Goal: Go to known website: Access a specific website the user already knows

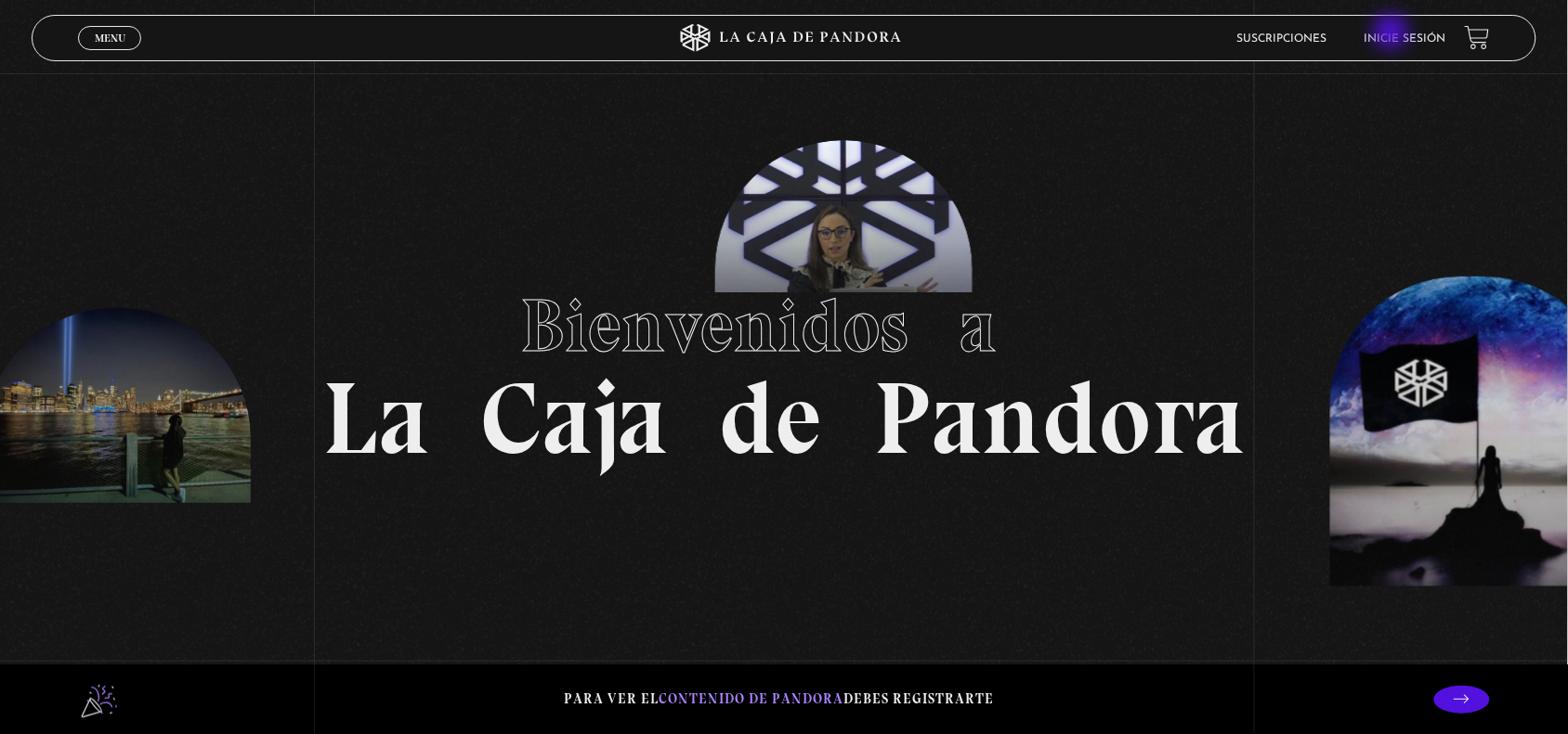
click at [1393, 34] on link "Inicie sesión" at bounding box center [1405, 39] width 82 height 12
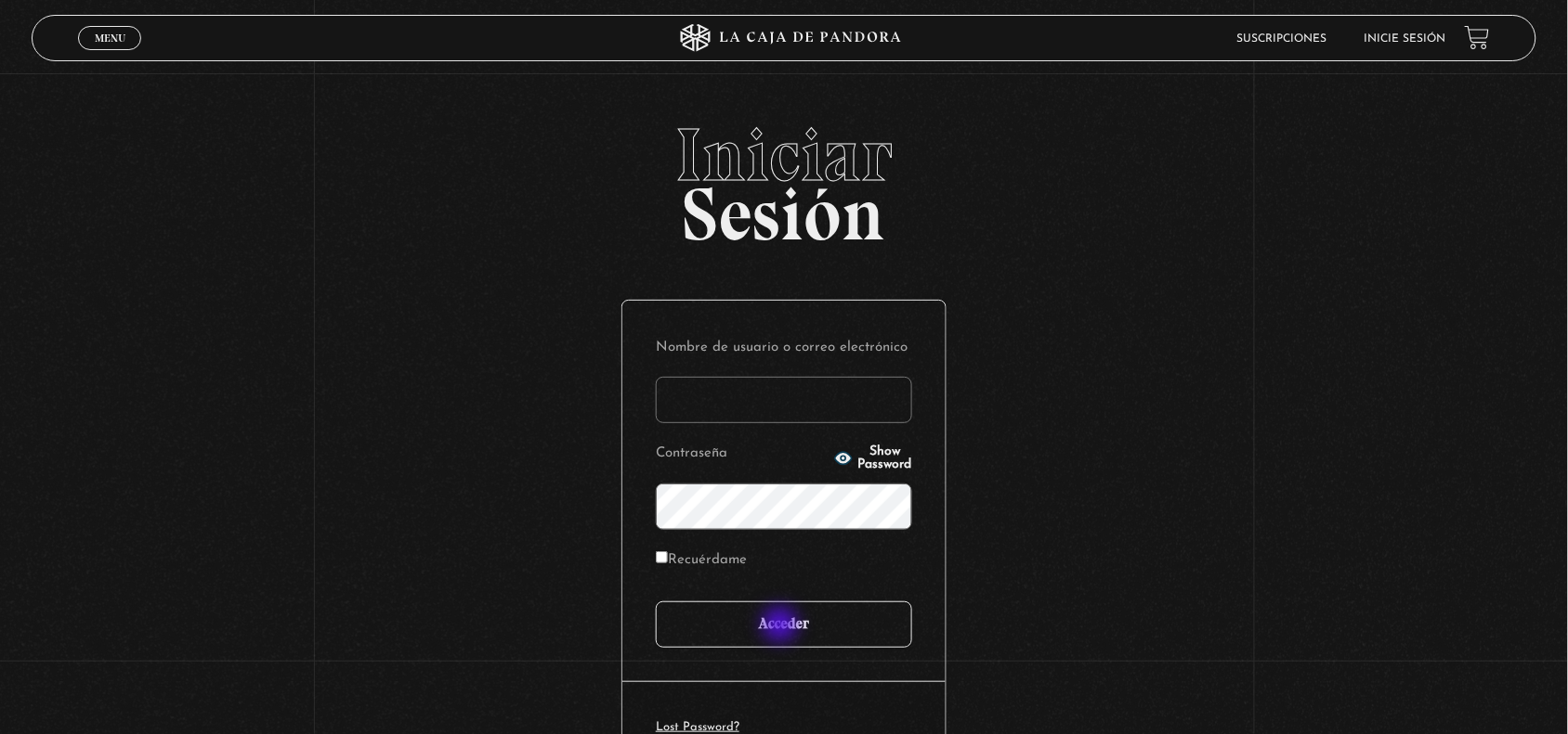
type input "Nora1267.nj@gmail.com"
click at [783, 626] on input "Acceder" at bounding box center [784, 624] width 257 height 46
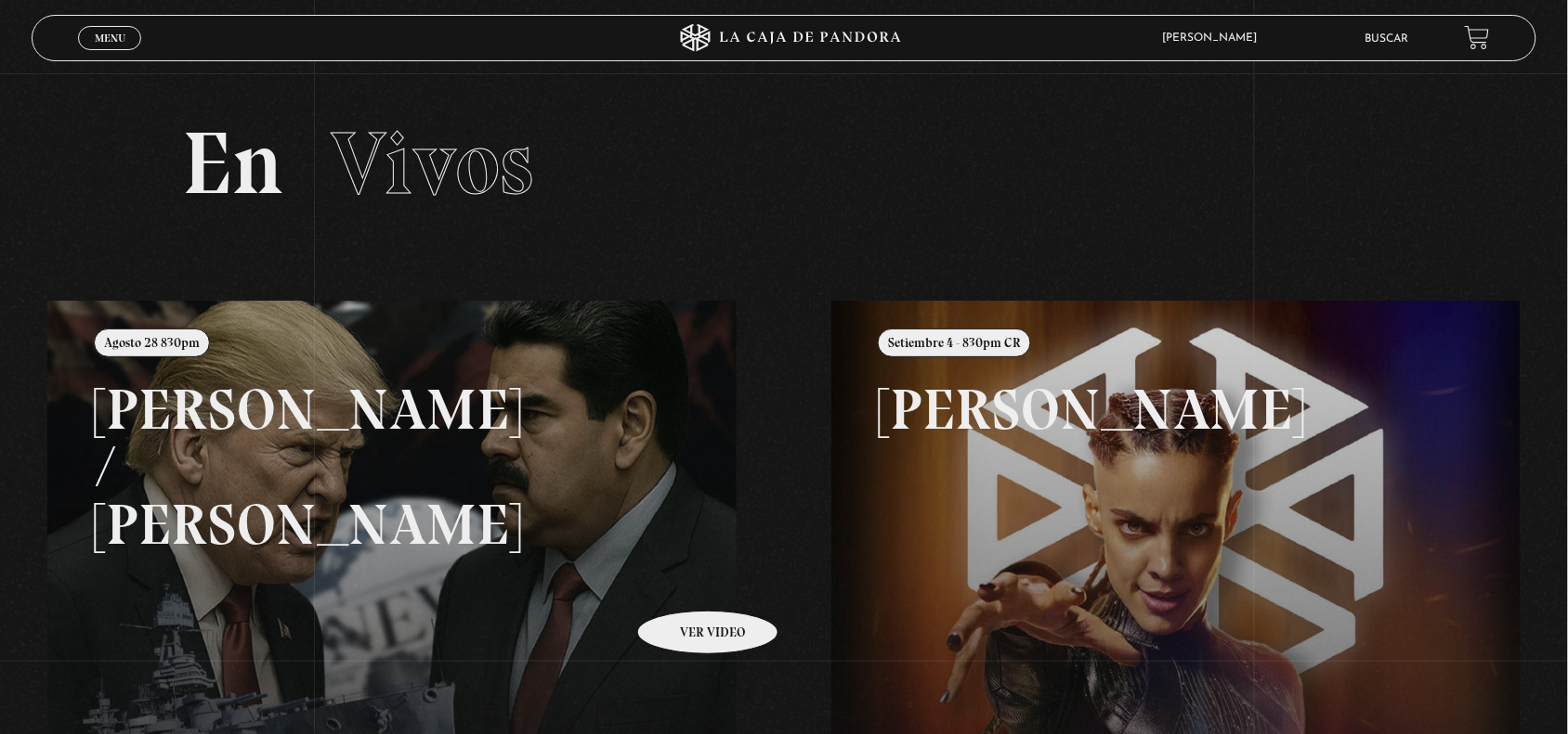
click at [684, 583] on link at bounding box center [831, 668] width 1568 height 734
